Goal: Information Seeking & Learning: Learn about a topic

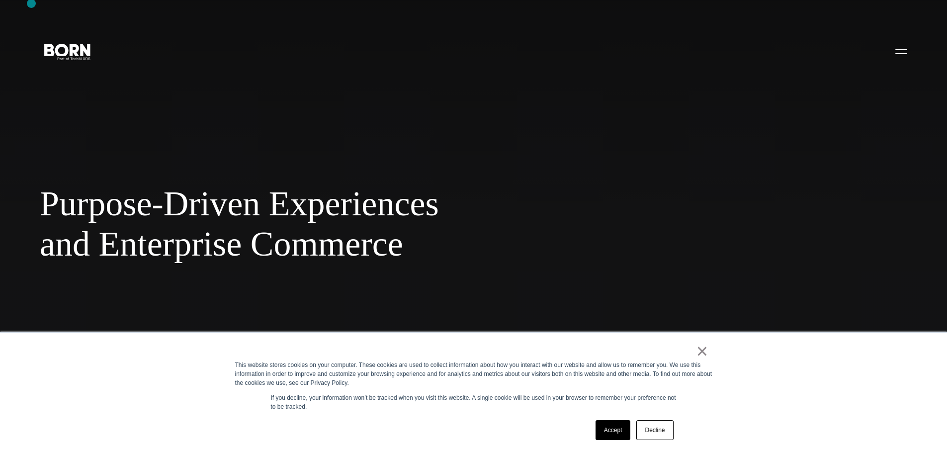
click at [31, 5] on div "Purpose-Driven Experiences and Enterprise Commerce Combining creative, content,…" at bounding box center [473, 226] width 947 height 453
click at [704, 353] on link "×" at bounding box center [702, 350] width 12 height 9
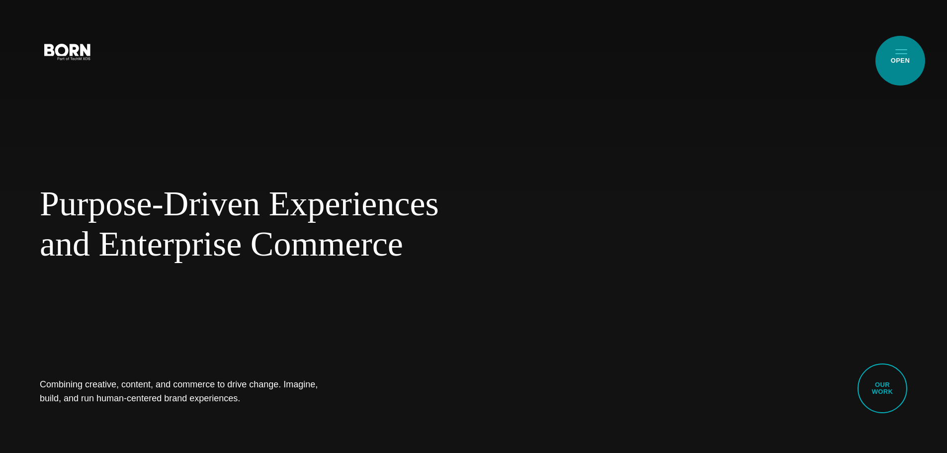
click at [900, 61] on button "Primary Menu" at bounding box center [901, 51] width 24 height 21
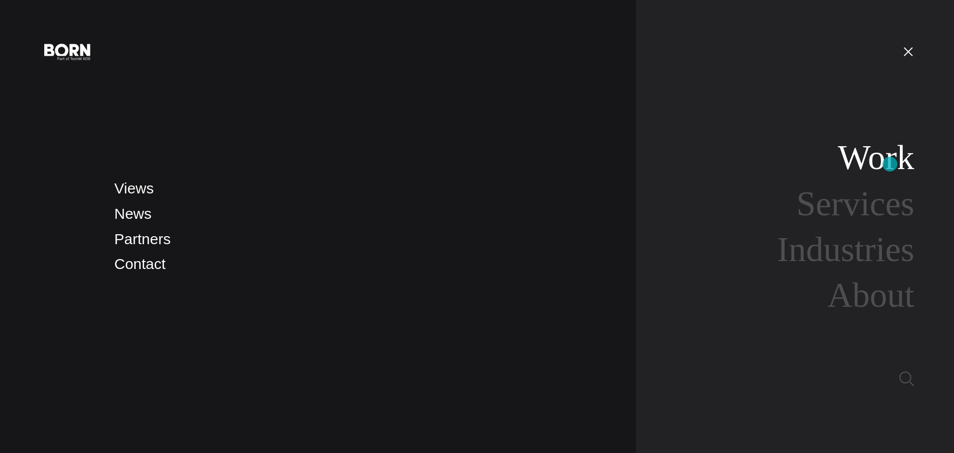
click at [890, 164] on link "Work" at bounding box center [876, 157] width 77 height 38
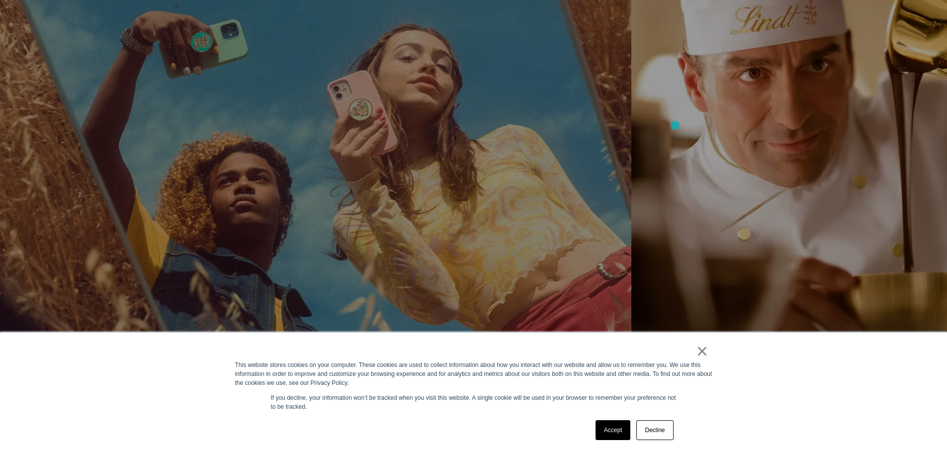
scroll to position [2087, 0]
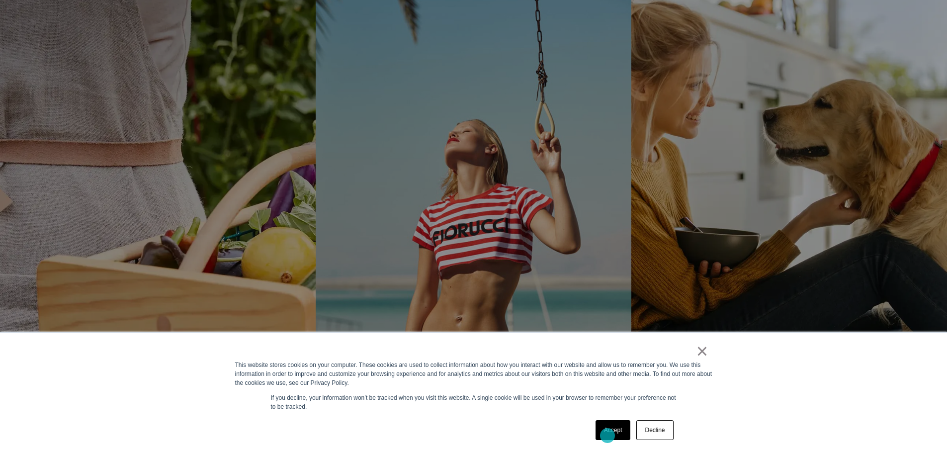
click at [607, 435] on link "Accept" at bounding box center [612, 430] width 35 height 20
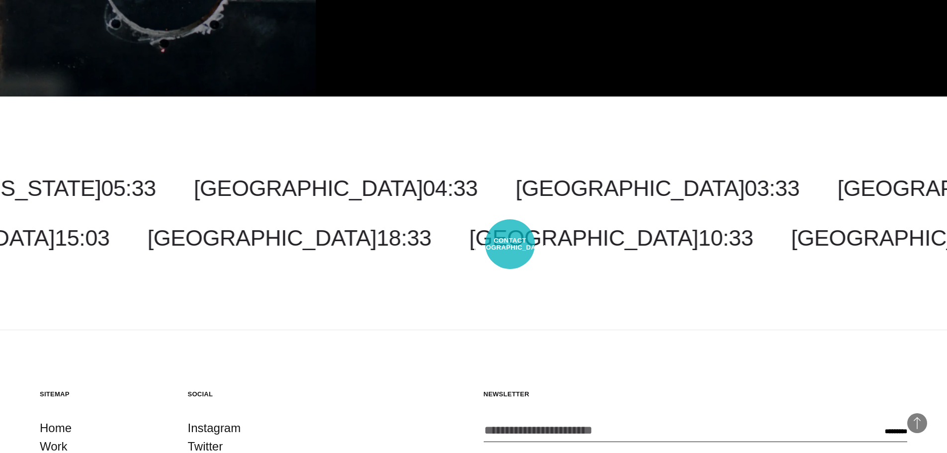
scroll to position [3615, 0]
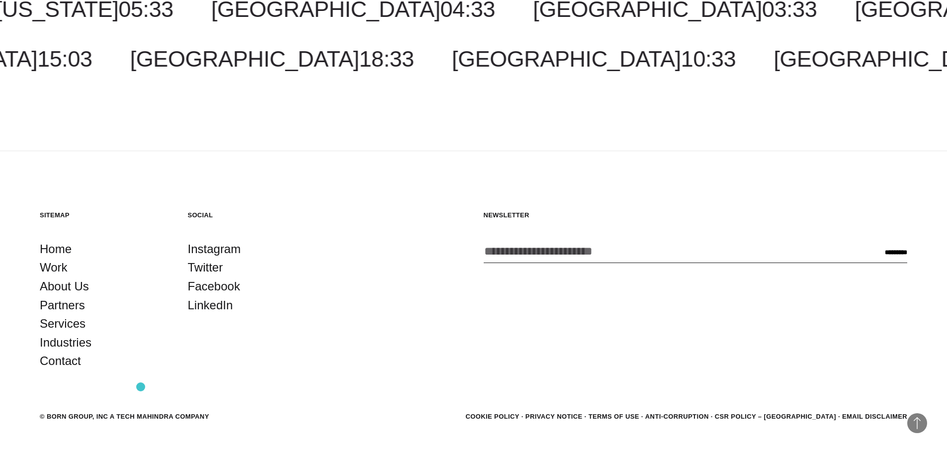
click at [141, 411] on div "© BORN GROUP, INC A Tech Mahindra Company" at bounding box center [124, 416] width 169 height 10
click at [226, 396] on footer "Back to Top Sitemap Home Work About Us Partners Services Industries Contact Soc…" at bounding box center [473, 316] width 947 height 331
drag, startPoint x: 216, startPoint y: 387, endPoint x: 0, endPoint y: 365, distance: 216.7
click at [0, 365] on footer "Back to Top Sitemap Home Work About Us Partners Services Industries Contact Soc…" at bounding box center [473, 316] width 947 height 331
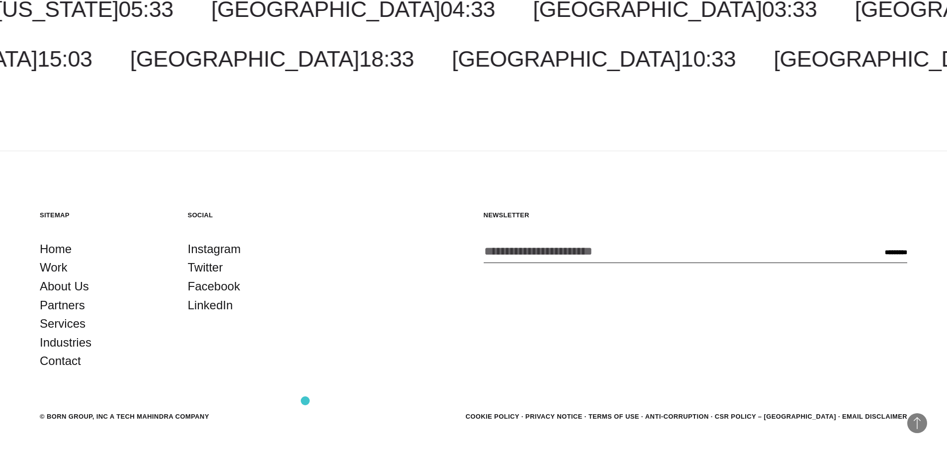
click at [305, 400] on footer "Back to Top Sitemap Home Work About Us Partners Services Industries Contact Soc…" at bounding box center [473, 316] width 947 height 331
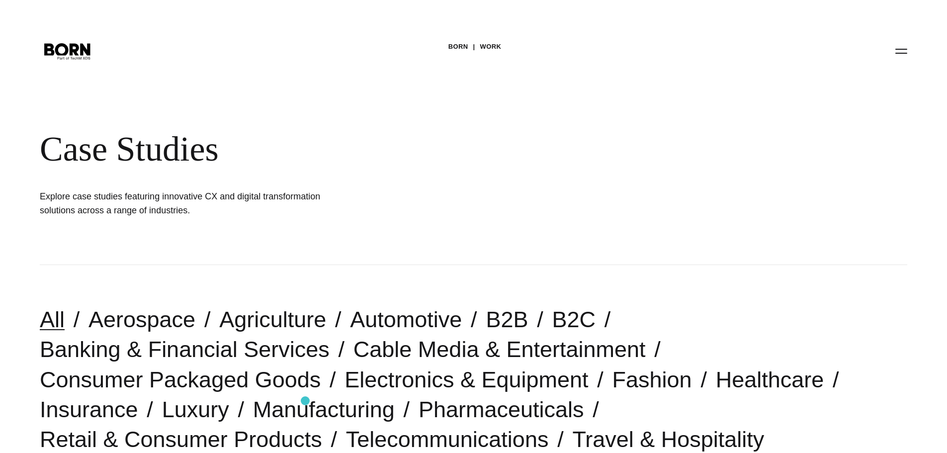
scroll to position [0, 0]
click at [61, 58] on icon ".st0{display:none;} .st1{display:inline;} .st2{font-family:'HelveticaNeue-Mediu…" at bounding box center [68, 51] width 64 height 26
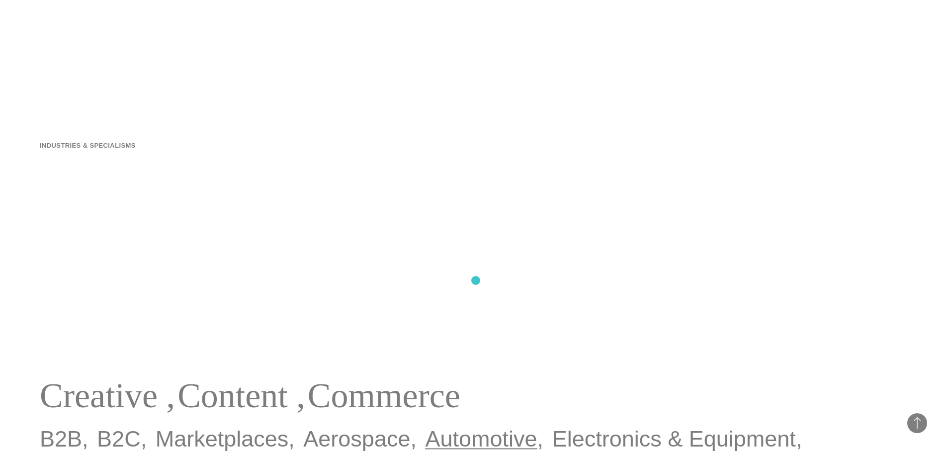
scroll to position [497, 0]
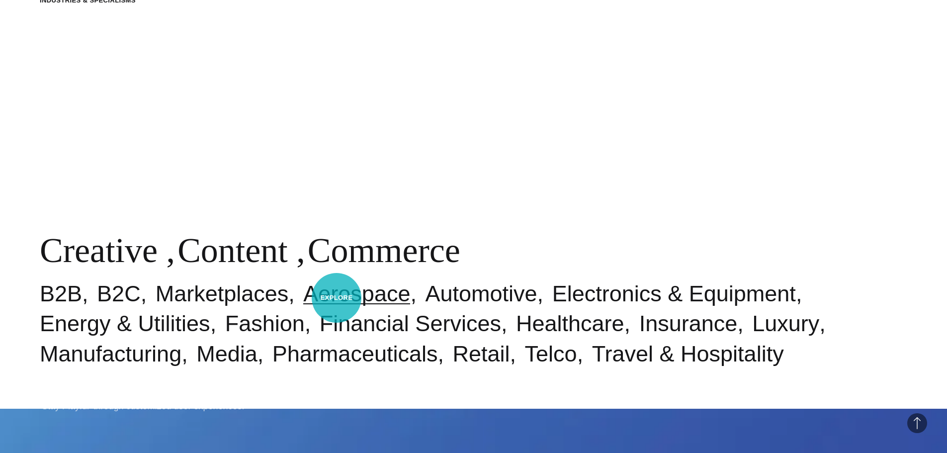
click at [336, 298] on link "Aerospace" at bounding box center [356, 293] width 107 height 25
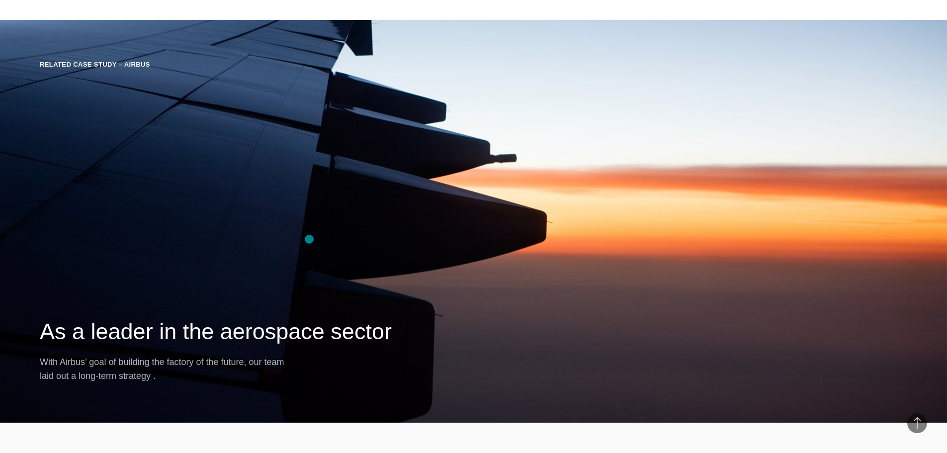
scroll to position [1987, 0]
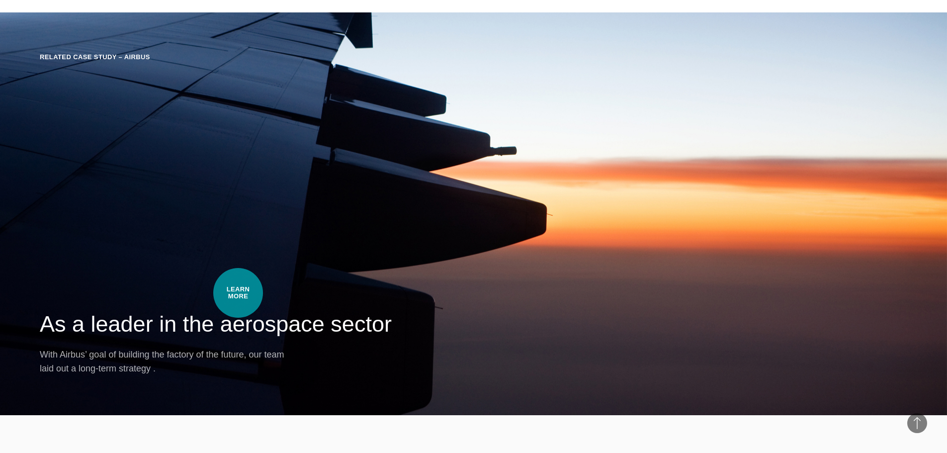
click at [238, 309] on h2 "As a leader in the aerospace sector" at bounding box center [473, 324] width 867 height 30
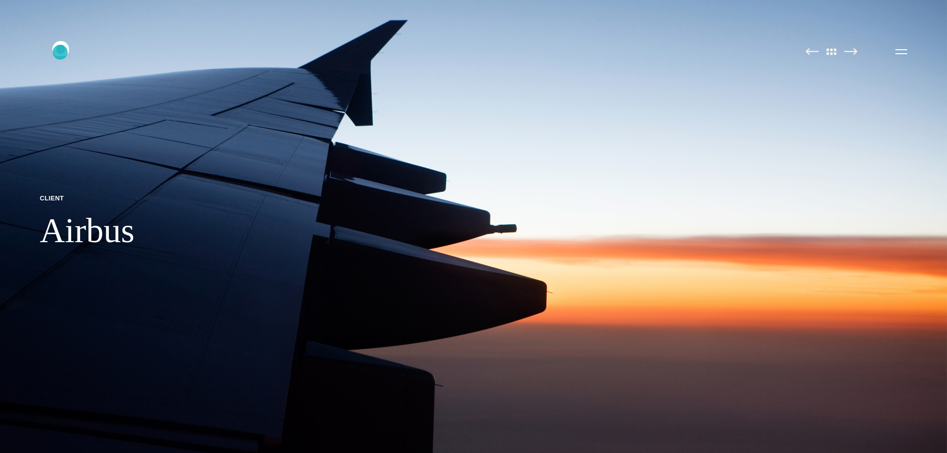
click at [60, 52] on icon ".st0{display:none;} .st1{display:inline;} .st2{font-family:'HelveticaNeue-Mediu…" at bounding box center [68, 51] width 64 height 26
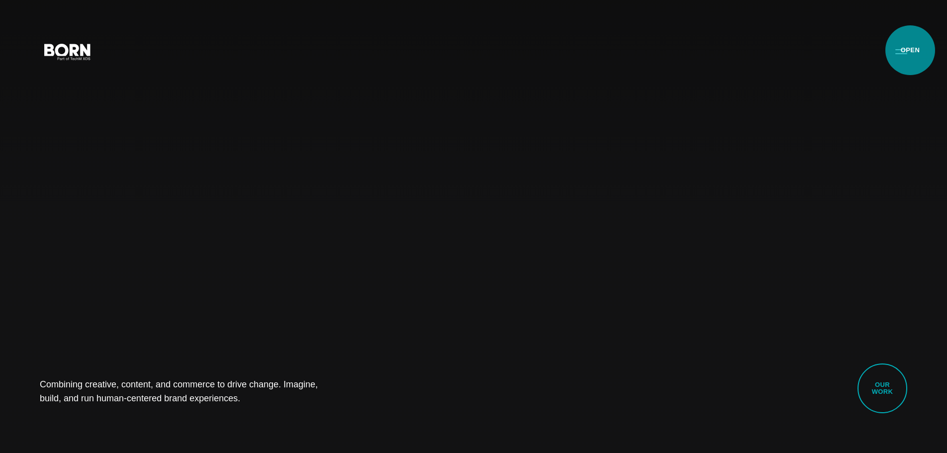
click at [910, 50] on button "Primary Menu" at bounding box center [901, 51] width 24 height 21
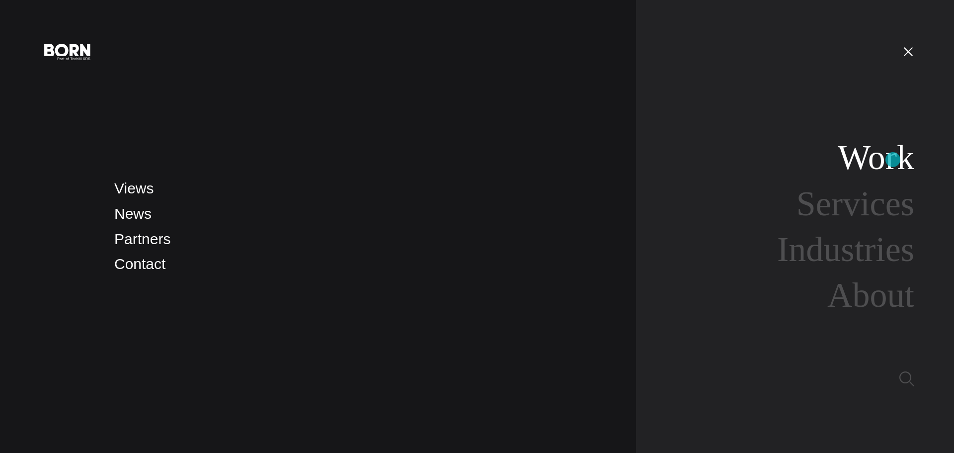
click at [893, 159] on link "Work" at bounding box center [876, 157] width 77 height 38
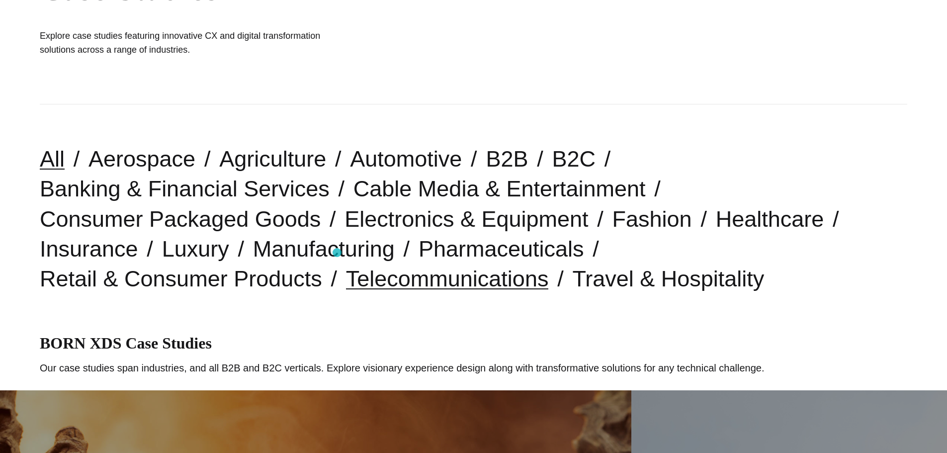
scroll to position [149, 0]
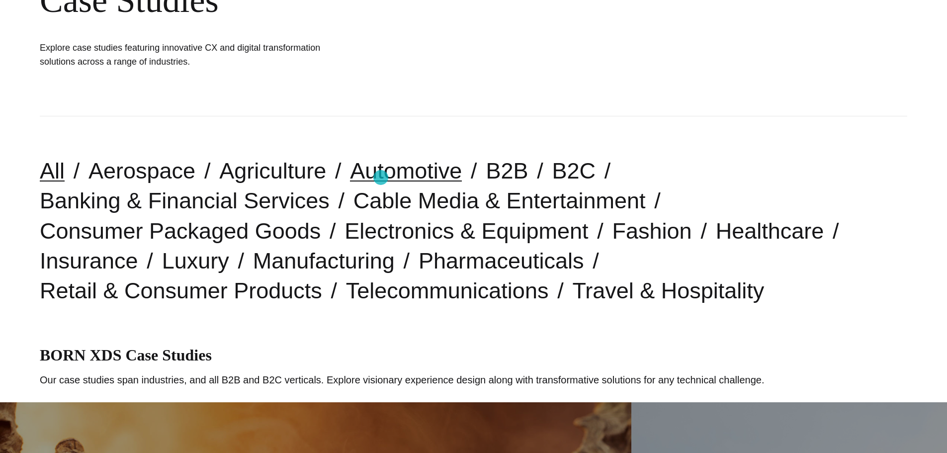
click at [381, 177] on link "Automotive" at bounding box center [406, 170] width 112 height 25
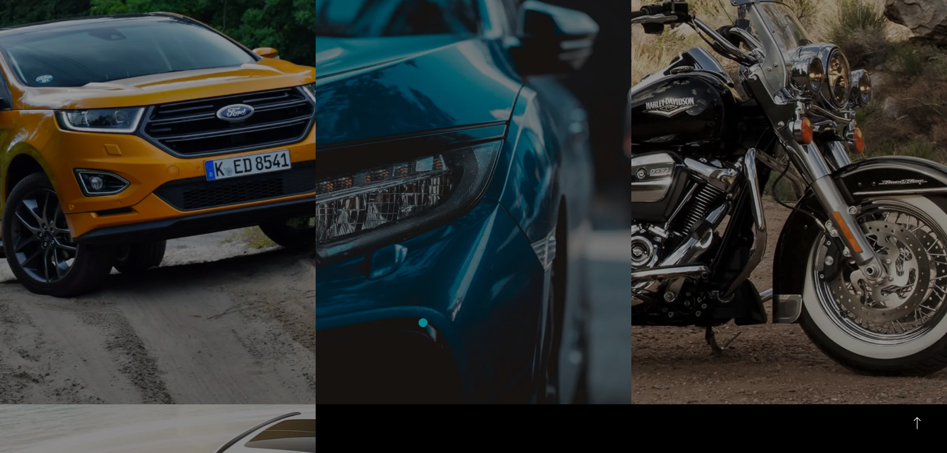
scroll to position [596, 0]
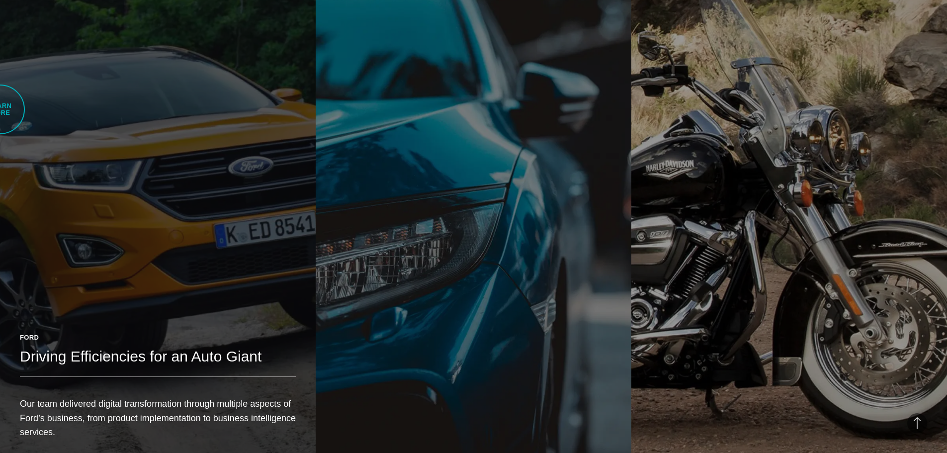
click at [0, 72] on link "Ford Driving Efficiencies for an Auto Giant Our team delivered digital transfor…" at bounding box center [158, 218] width 316 height 497
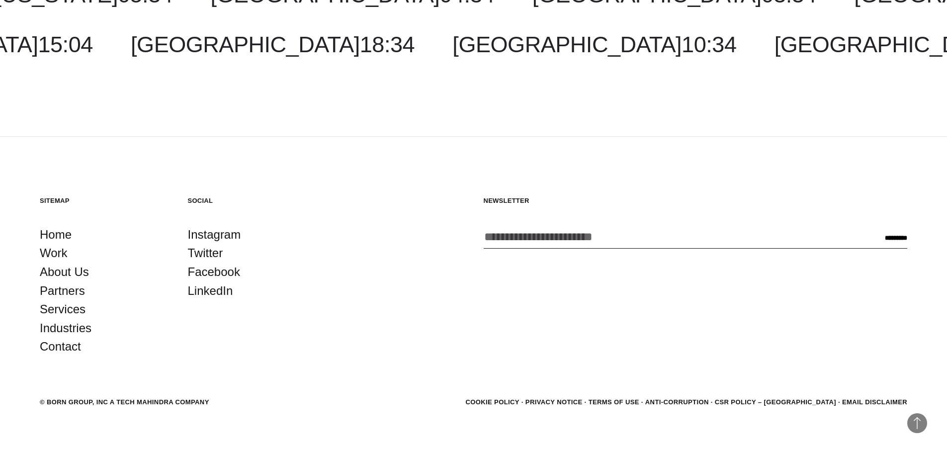
scroll to position [3844, 0]
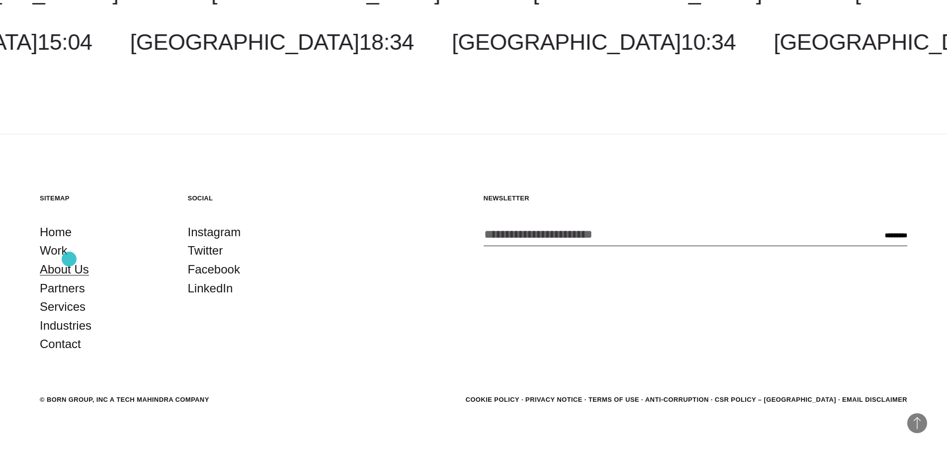
click at [69, 260] on link "About Us" at bounding box center [64, 269] width 49 height 19
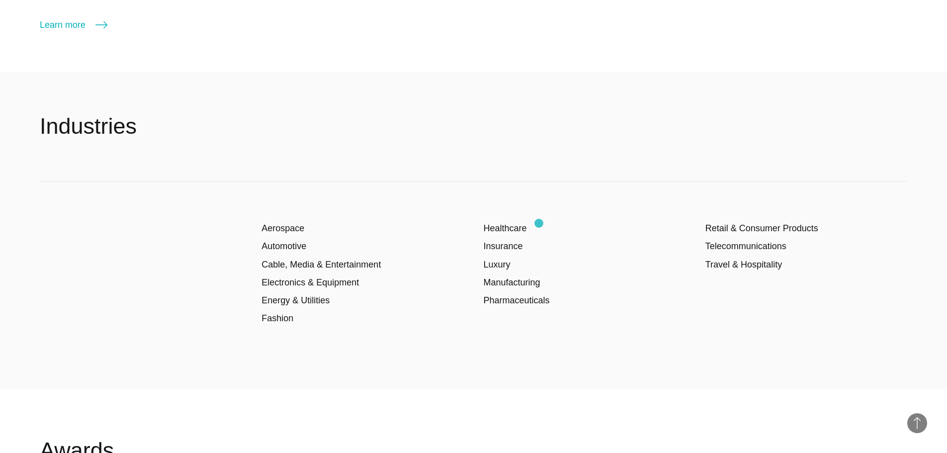
scroll to position [1491, 0]
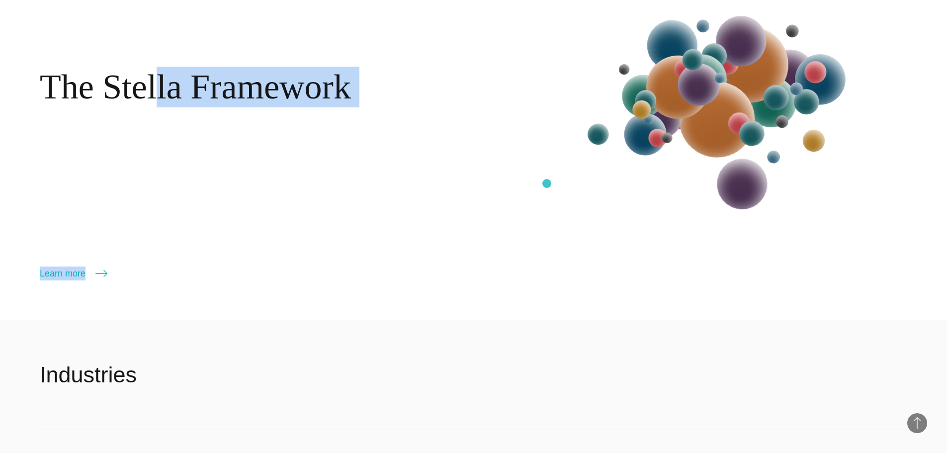
drag, startPoint x: 418, startPoint y: 165, endPoint x: 547, endPoint y: 183, distance: 129.4
click at [547, 183] on div "The Stella Framework Learn more More" at bounding box center [473, 128] width 947 height 383
click at [194, 181] on div "The Stella Framework Learn more More" at bounding box center [265, 108] width 451 height 343
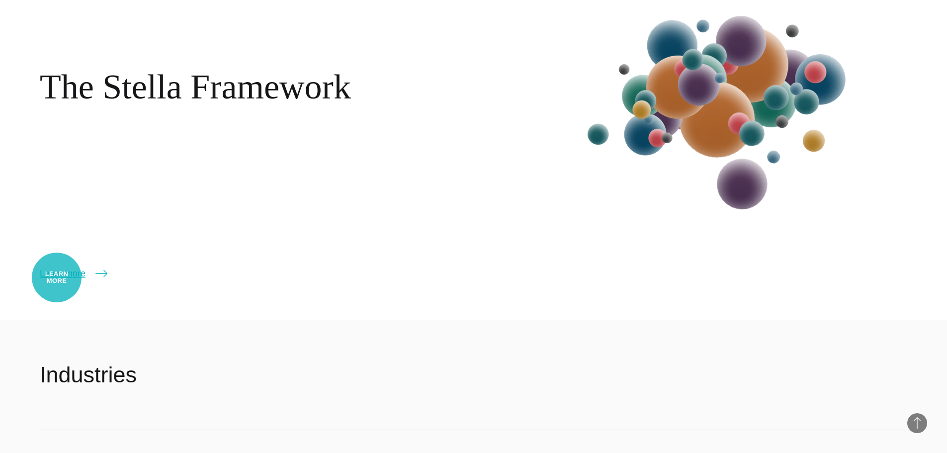
click at [57, 277] on link "Learn more" at bounding box center [74, 273] width 68 height 14
